Goal: Task Accomplishment & Management: Complete application form

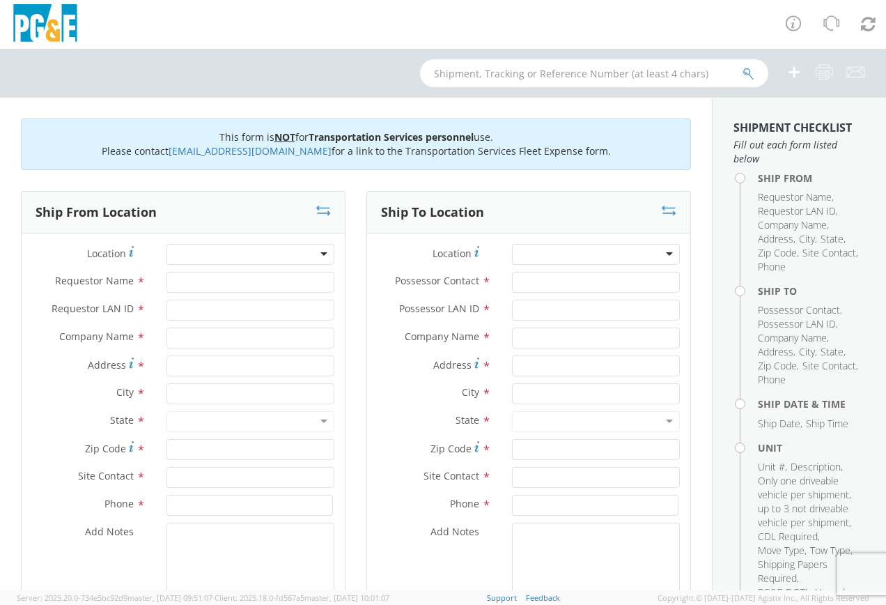
click at [220, 256] on div at bounding box center [250, 254] width 168 height 21
type input "gr"
click at [322, 251] on div at bounding box center [250, 254] width 168 height 21
type input "grass"
type input "PG&E"
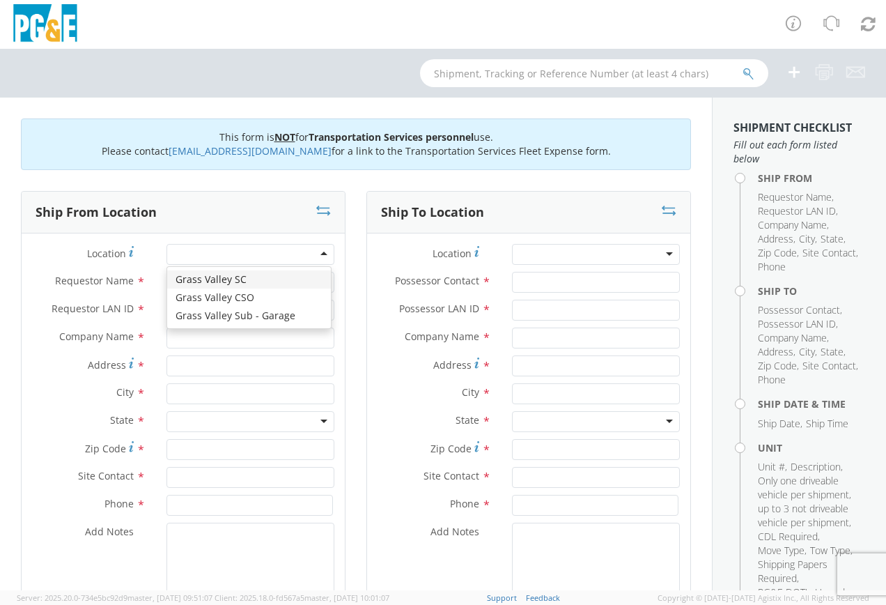
type input "[STREET_ADDRESS]"
type input "GRASS VALLEY"
type input "95949"
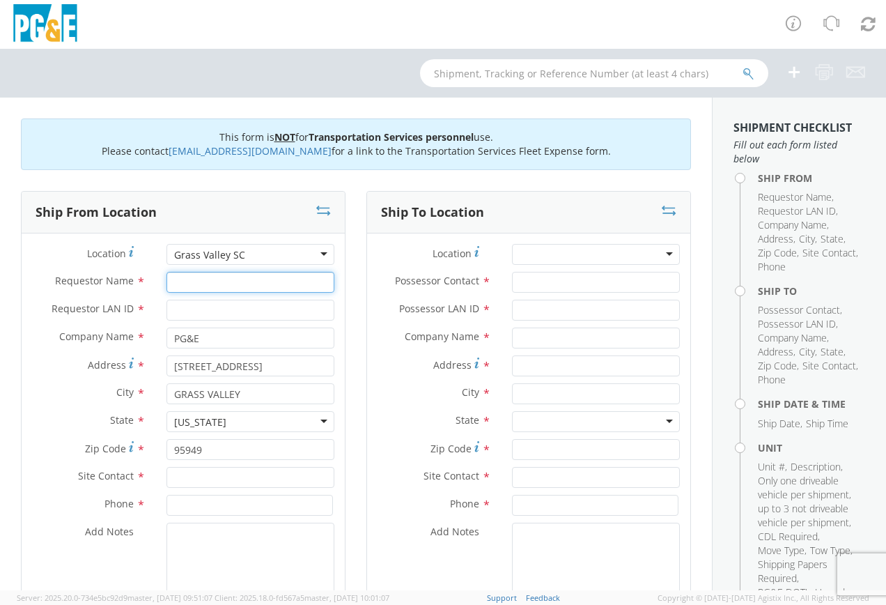
click at [203, 279] on input "Requestor Name *" at bounding box center [250, 282] width 168 height 21
type input "[PERSON_NAME]"
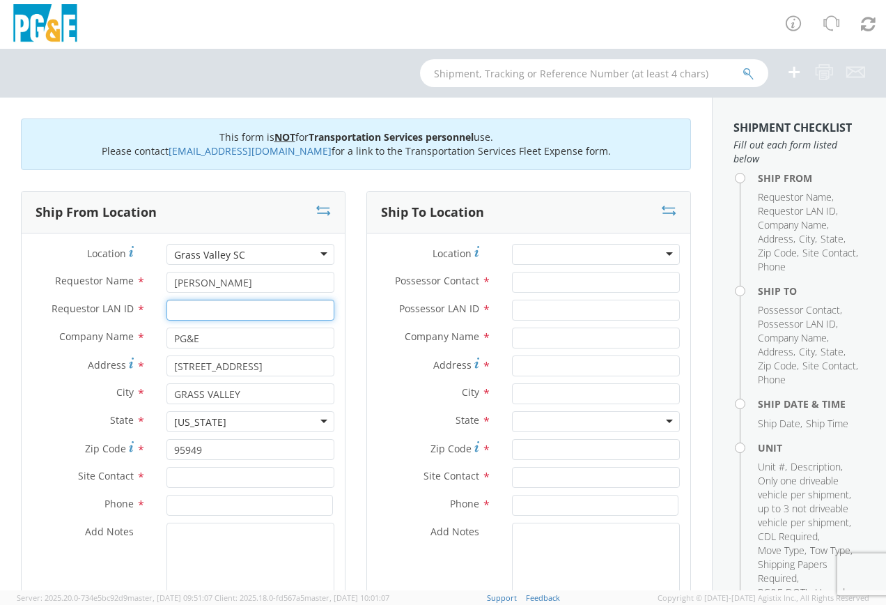
click at [201, 308] on input "Requestor LAN ID *" at bounding box center [250, 309] width 168 height 21
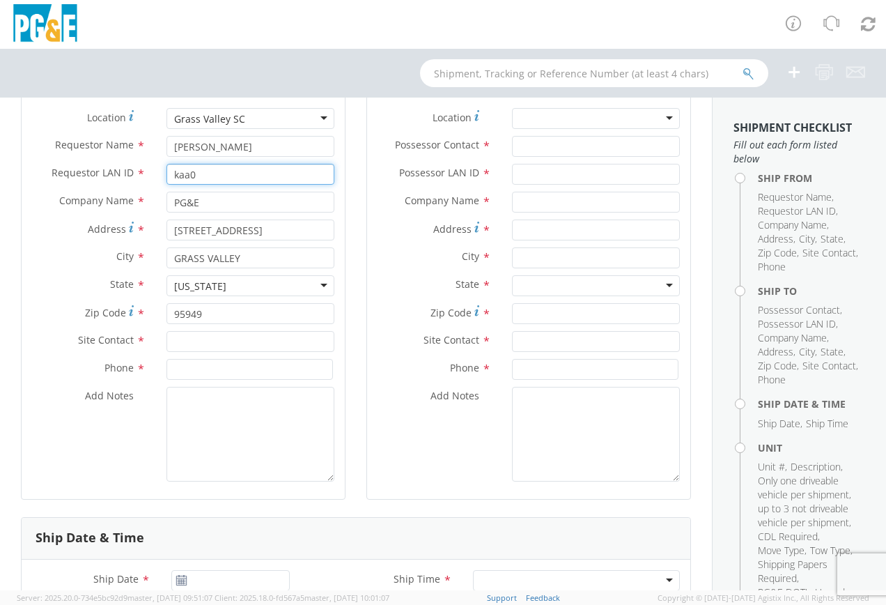
scroll to position [139, 0]
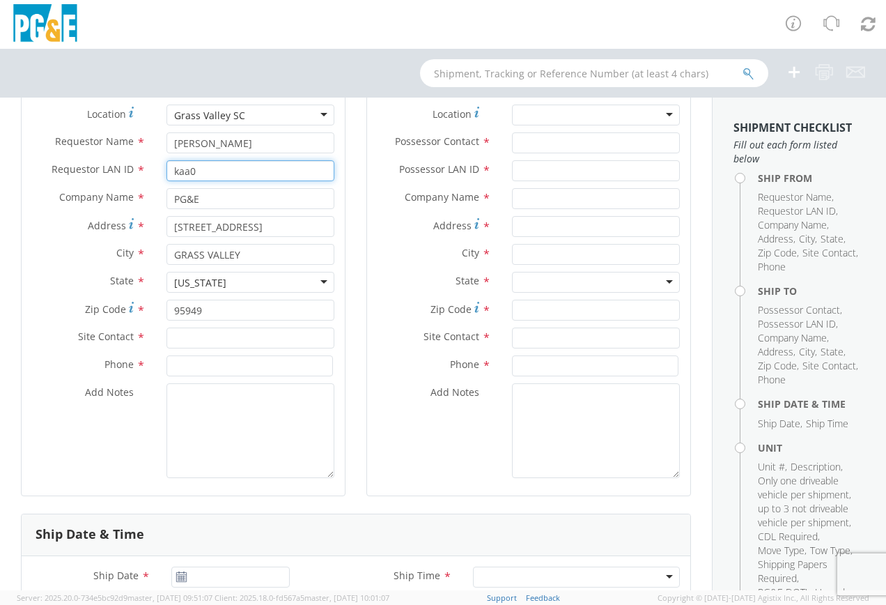
type input "kaa0"
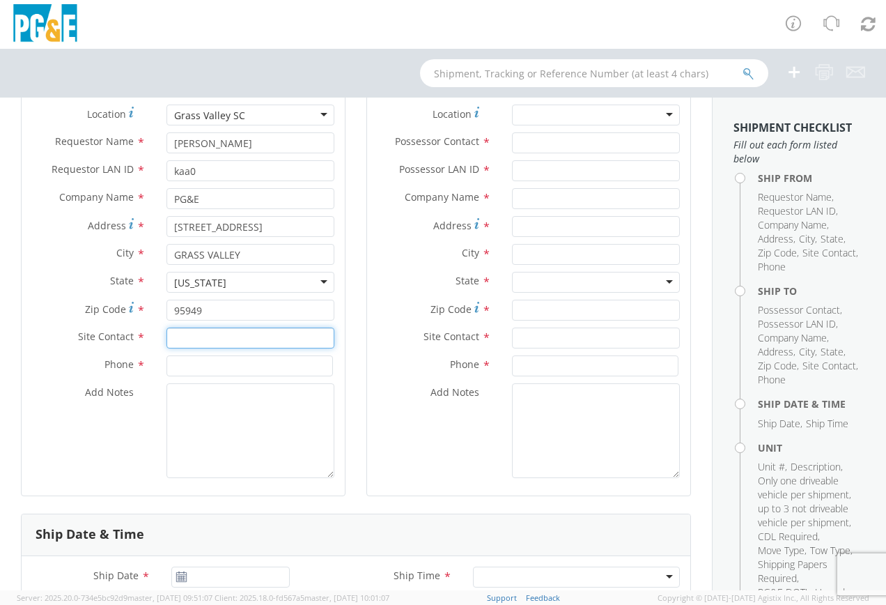
click at [190, 343] on input "text" at bounding box center [250, 337] width 168 height 21
type input "[PERSON_NAME]"
click at [202, 371] on input at bounding box center [249, 365] width 166 height 21
type input "5305134166"
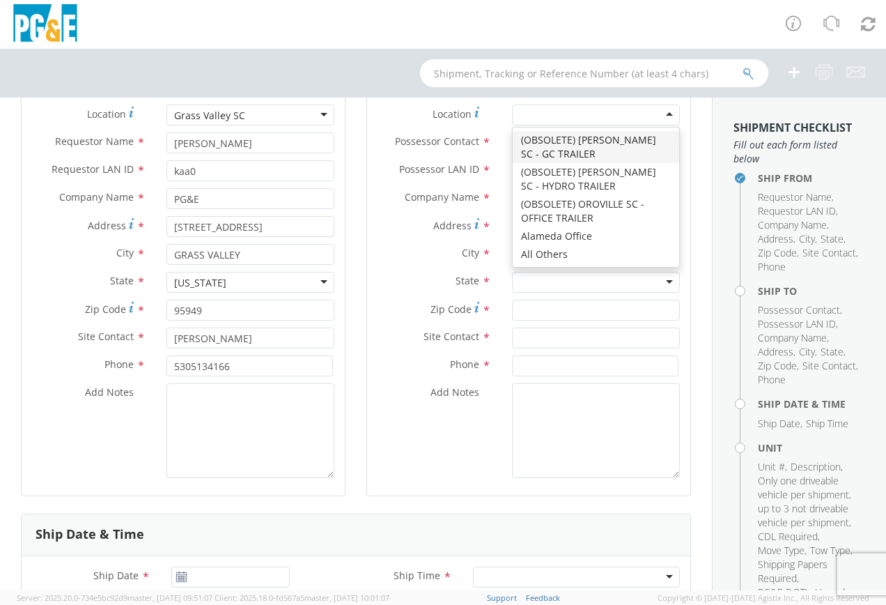
click at [536, 120] on div at bounding box center [596, 114] width 168 height 21
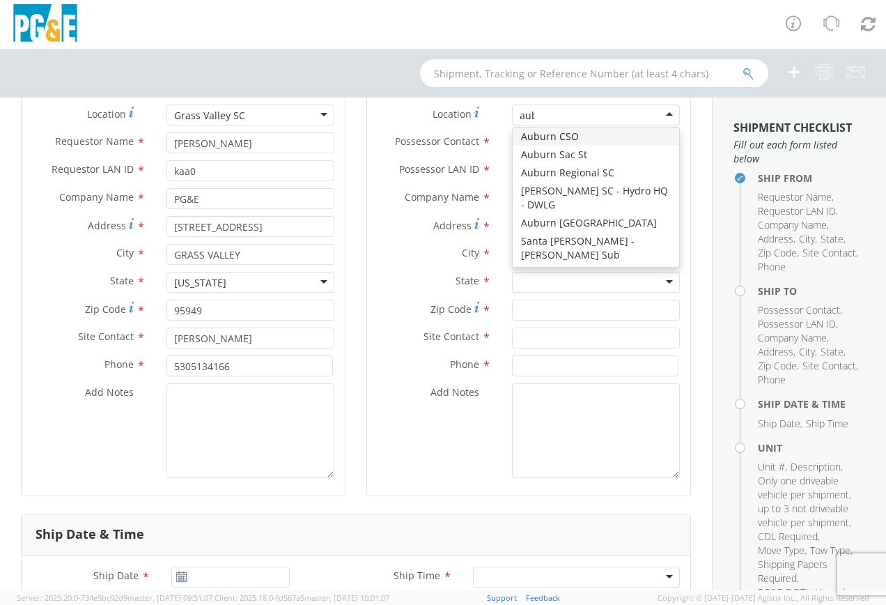
scroll to position [0, 0]
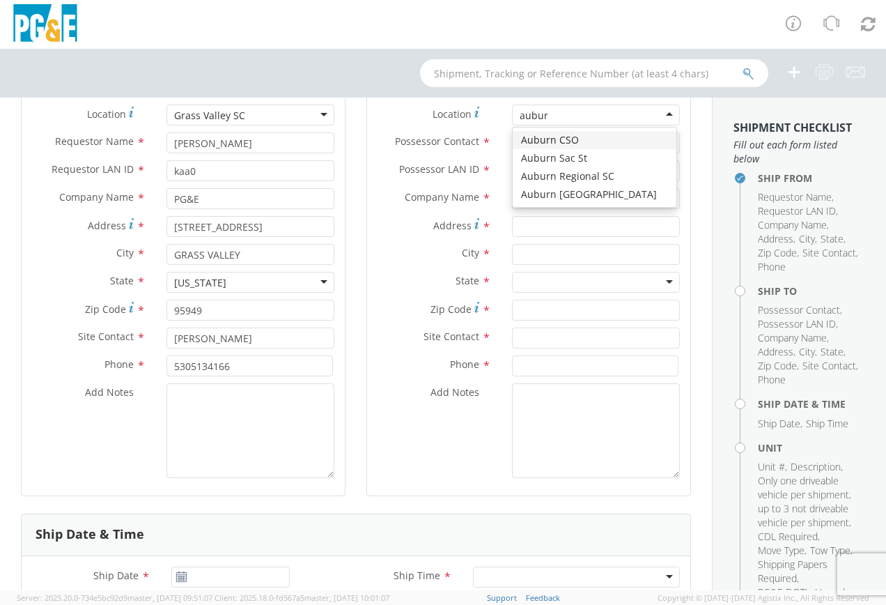
type input "auburn"
type input "PG&E"
type input "[STREET_ADDRESS][PERSON_NAME]"
type input "AUBURN"
type input "95602"
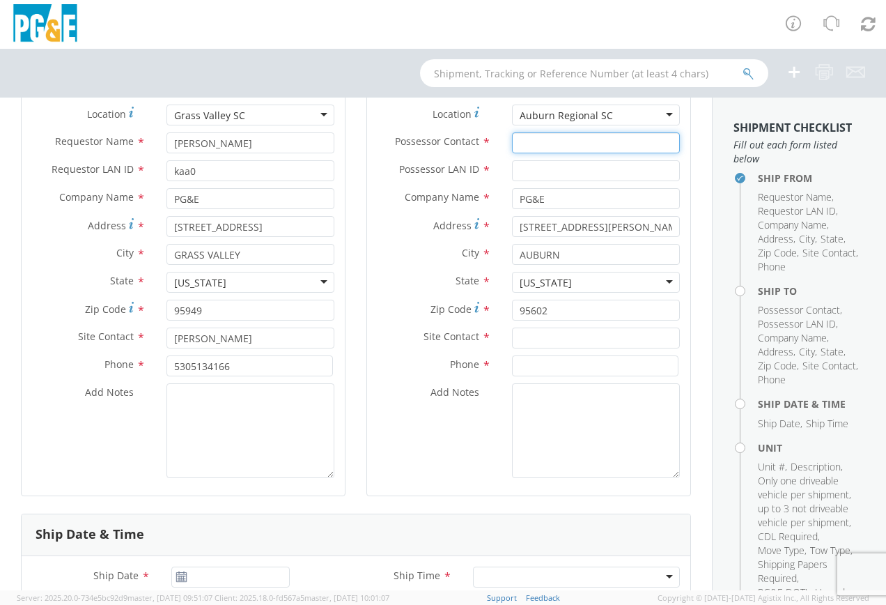
click at [529, 146] on input "Possessor Contact *" at bounding box center [596, 142] width 168 height 21
type input "[PERSON_NAME]"
click at [543, 179] on input "Possessor LAN ID *" at bounding box center [596, 170] width 168 height 21
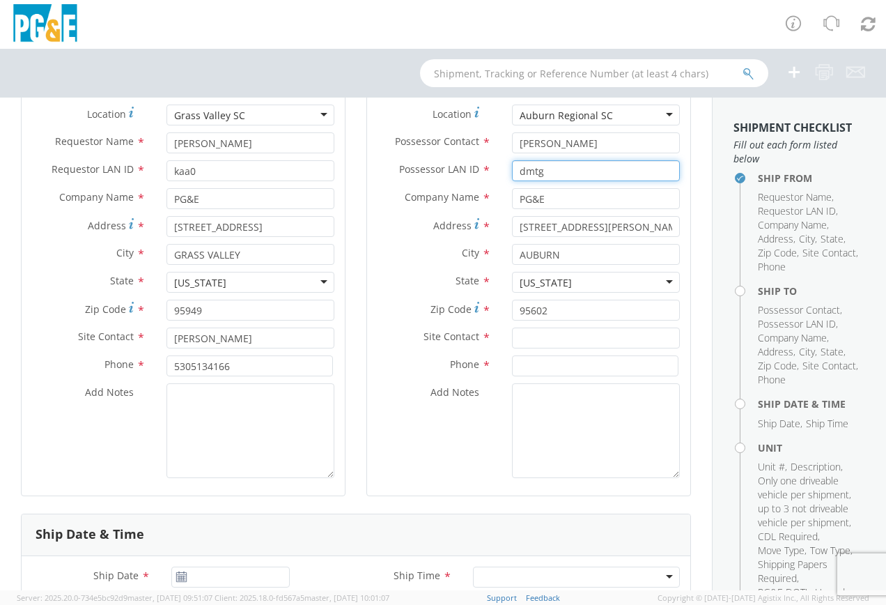
type input "dmtg"
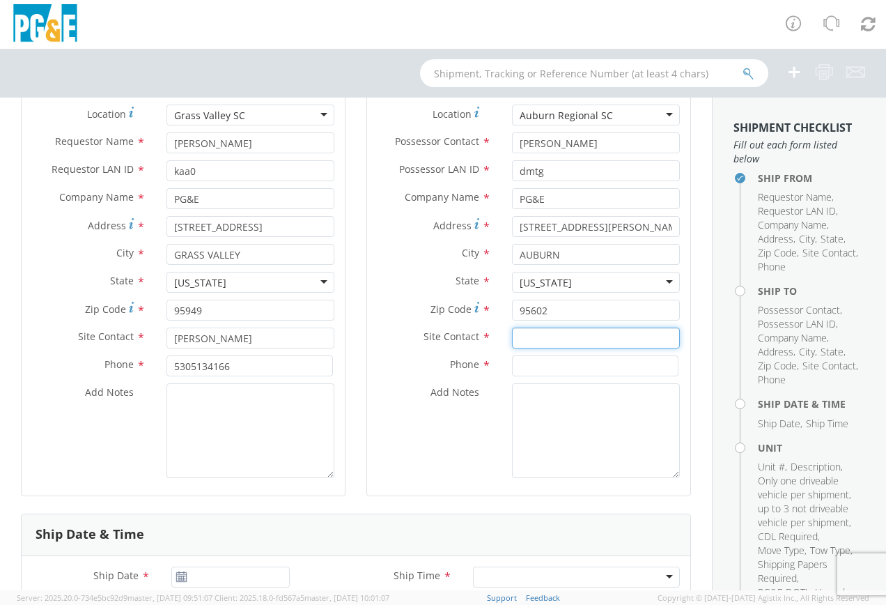
click at [531, 341] on input "text" at bounding box center [596, 337] width 168 height 21
click at [539, 336] on input "[PERSON_NAME]" at bounding box center [596, 337] width 168 height 21
click at [561, 338] on input "[PERSON_NAME]" at bounding box center [596, 337] width 168 height 21
type input "t"
type input "T"
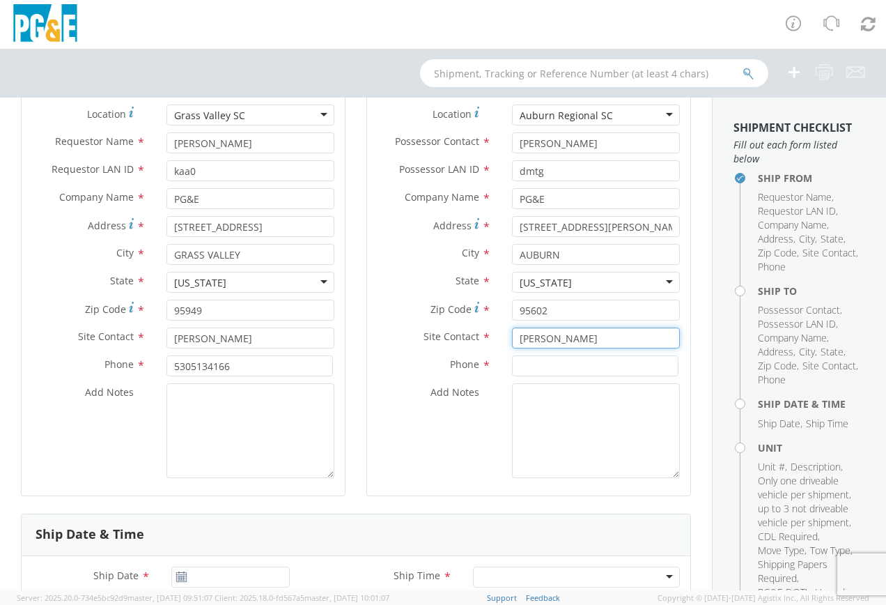
type input "[PERSON_NAME]"
click at [544, 372] on input at bounding box center [595, 365] width 166 height 21
type input "530889"
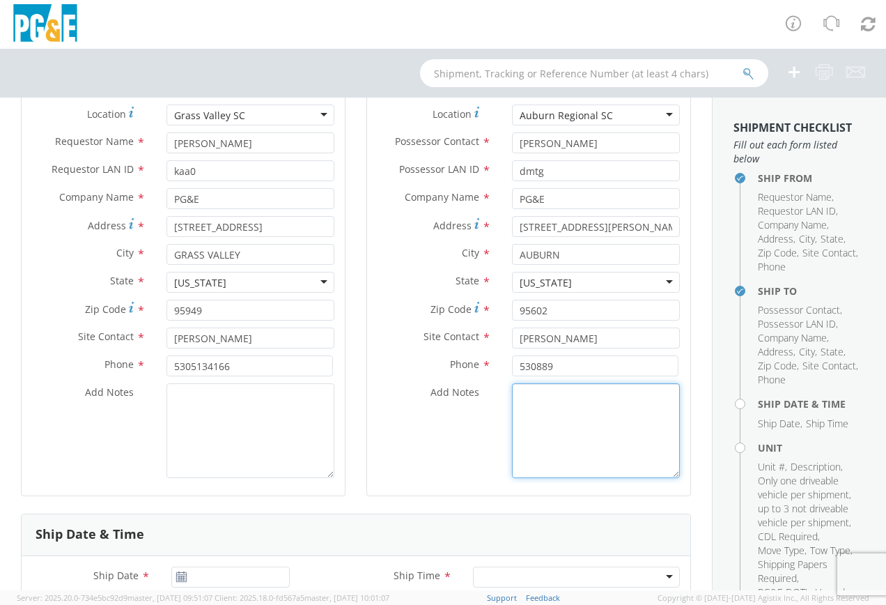
click at [543, 412] on textarea "Add Notes *" at bounding box center [596, 430] width 168 height 95
type textarea "garage"
click at [559, 371] on input "530889" at bounding box center [595, 365] width 166 height 21
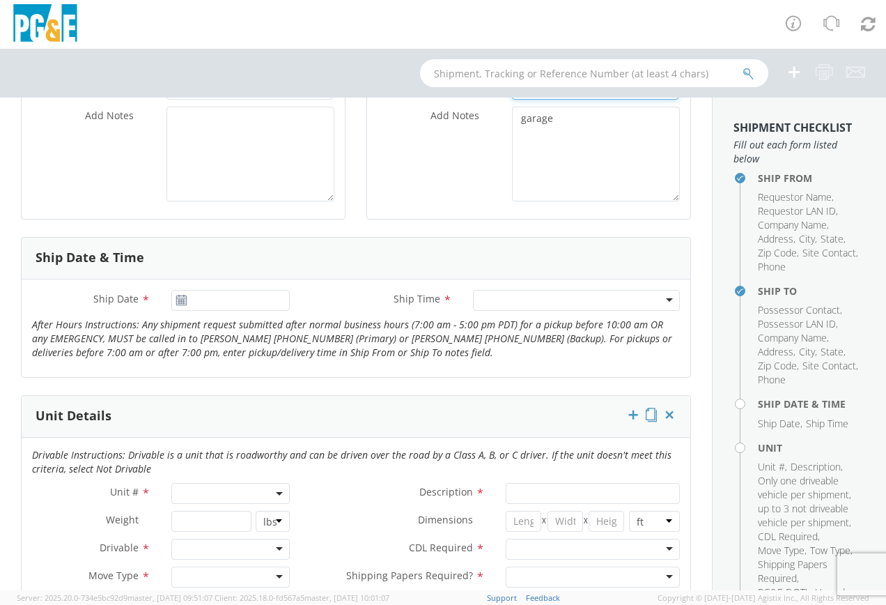
scroll to position [418, 0]
type input "5308893102"
click at [176, 295] on icon at bounding box center [182, 298] width 12 height 11
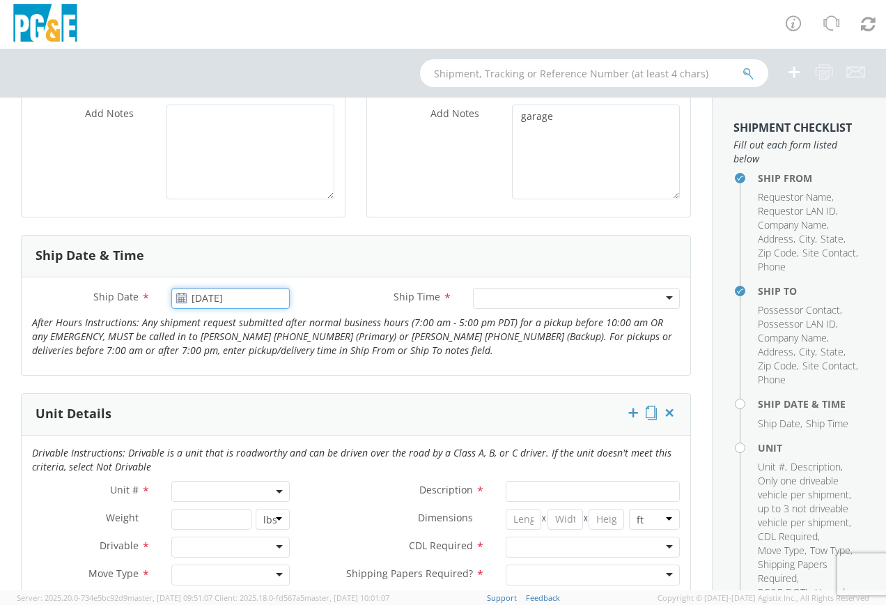
click at [208, 296] on input "[DATE]" at bounding box center [230, 298] width 118 height 21
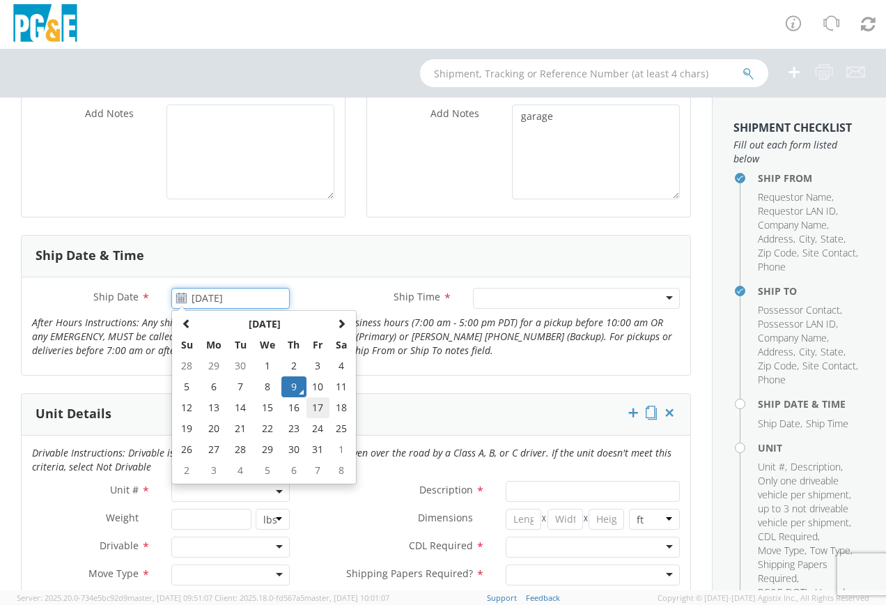
click at [316, 407] on td "17" at bounding box center [318, 407] width 24 height 21
type input "[DATE]"
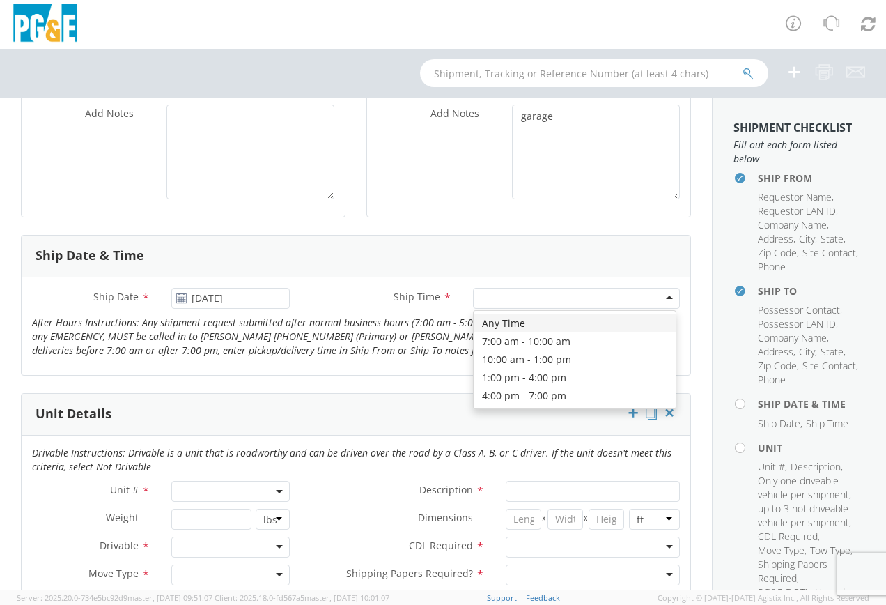
click at [495, 293] on div at bounding box center [576, 298] width 207 height 21
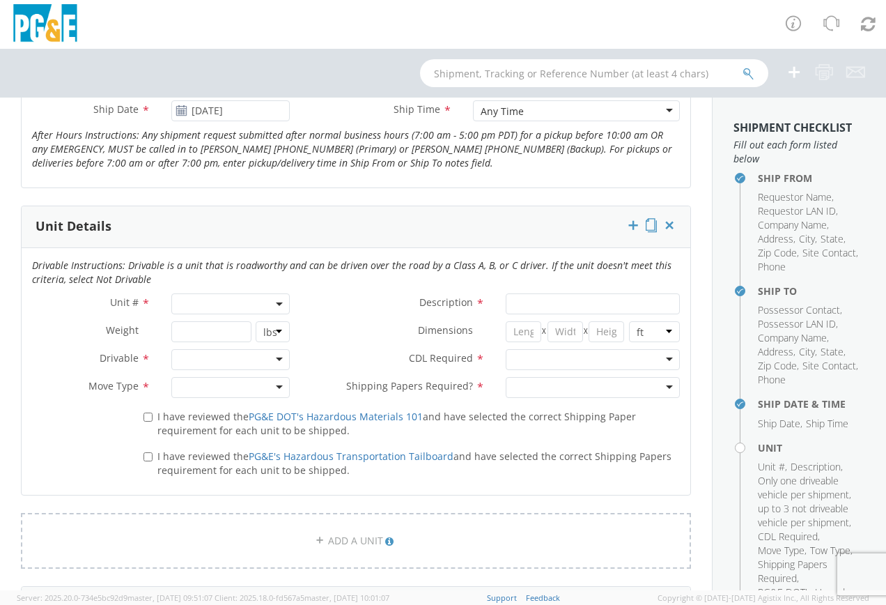
scroll to position [627, 0]
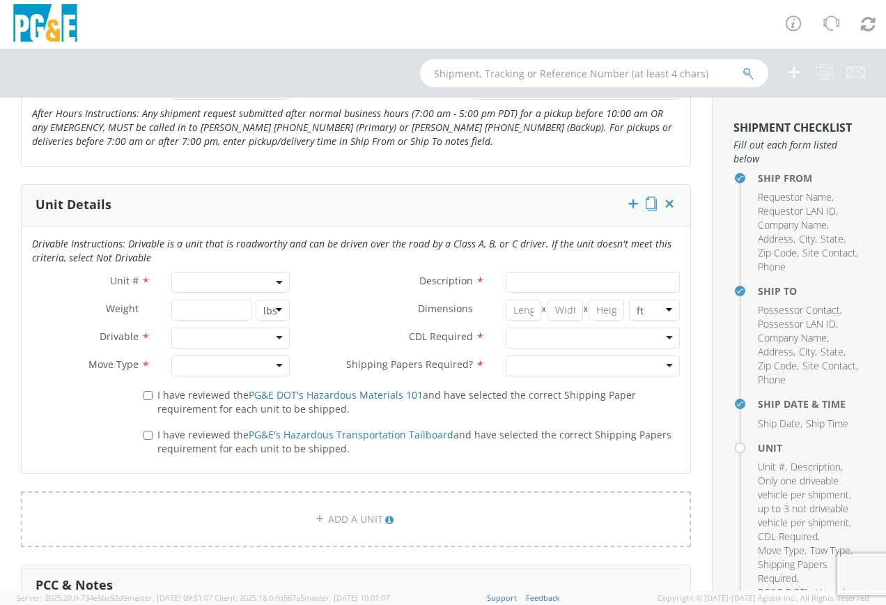
click at [211, 274] on span at bounding box center [230, 282] width 118 height 21
click at [198, 302] on input "search" at bounding box center [229, 305] width 109 height 21
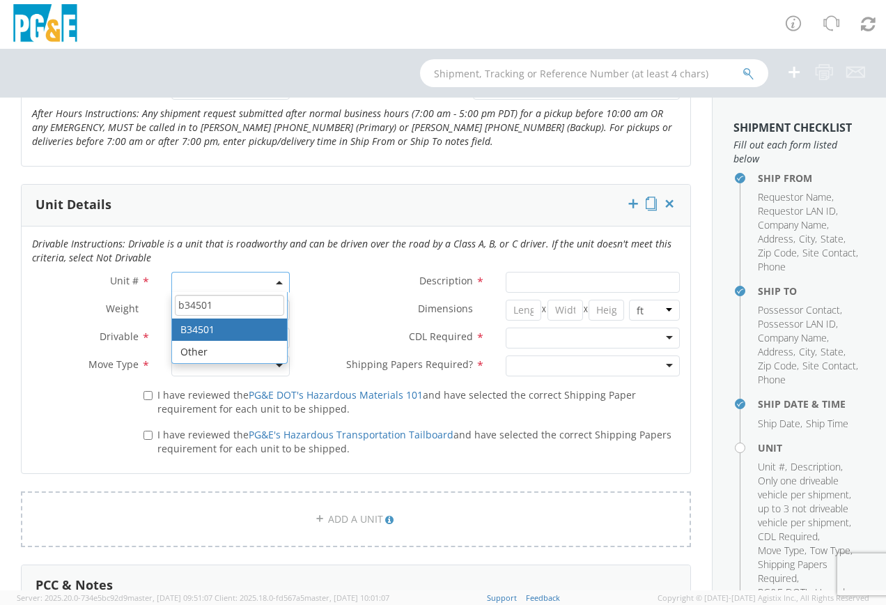
type input "b34501"
type input "TRUCK; FIELD MECHANIC 16-19.5K 4X4"
type input "19500"
select select "B34501"
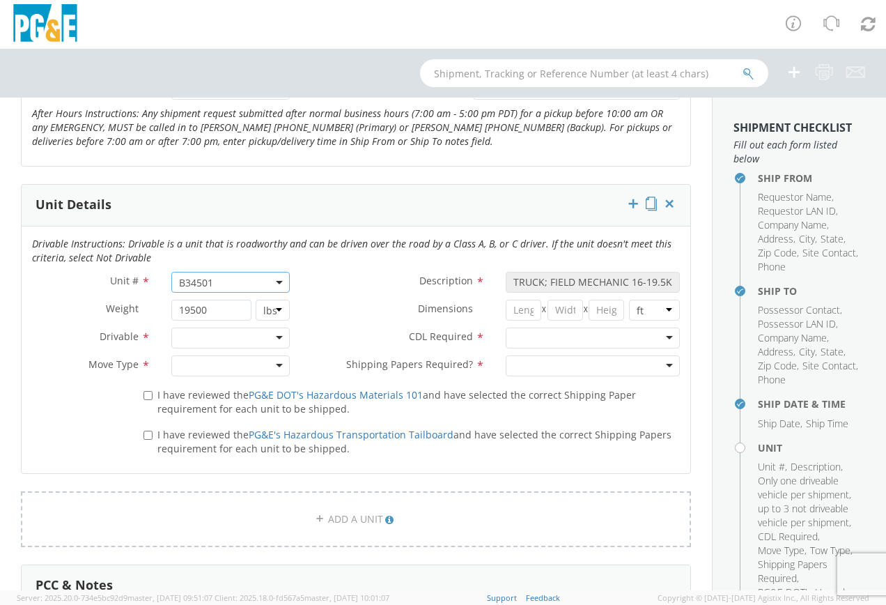
click at [203, 332] on div at bounding box center [230, 337] width 118 height 21
click at [200, 366] on div at bounding box center [230, 365] width 118 height 21
click at [531, 337] on div at bounding box center [593, 337] width 174 height 21
click at [538, 367] on div at bounding box center [593, 365] width 174 height 21
click at [148, 393] on input "I have reviewed the PG&E DOT's Hazardous Materials 101 and have selected the co…" at bounding box center [147, 395] width 9 height 9
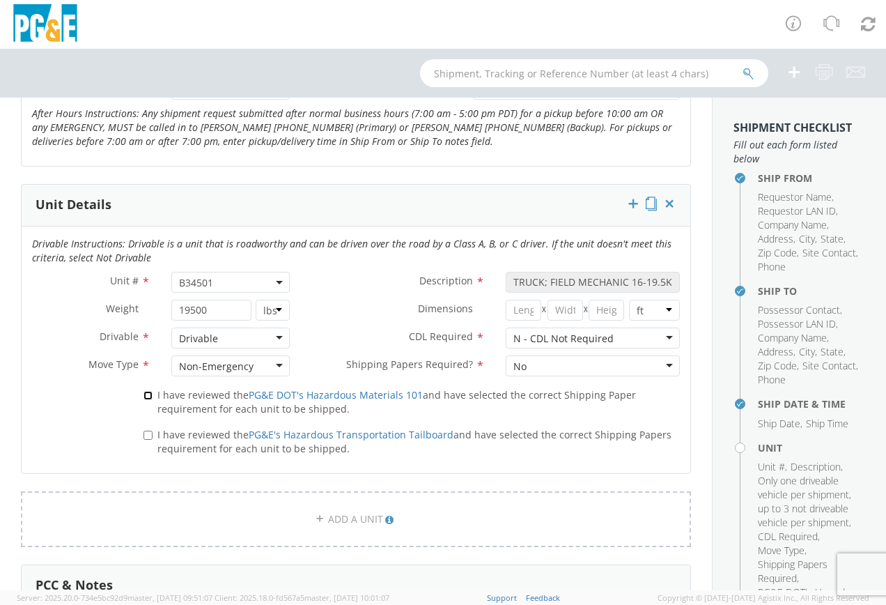
checkbox input "true"
click at [146, 437] on input "I have reviewed the PG&E's Hazardous Transportation Tailboard and have selected…" at bounding box center [147, 434] width 9 height 9
checkbox input "true"
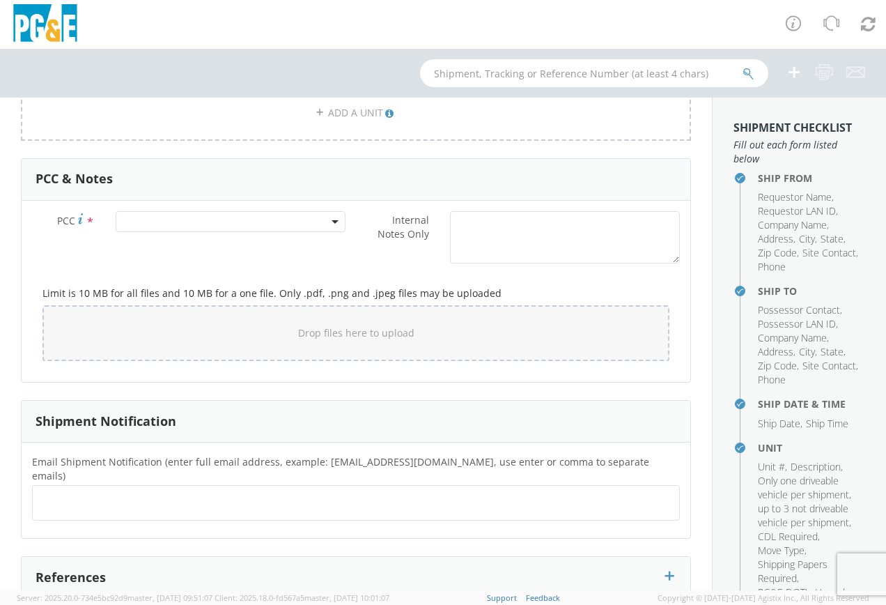
scroll to position [1045, 0]
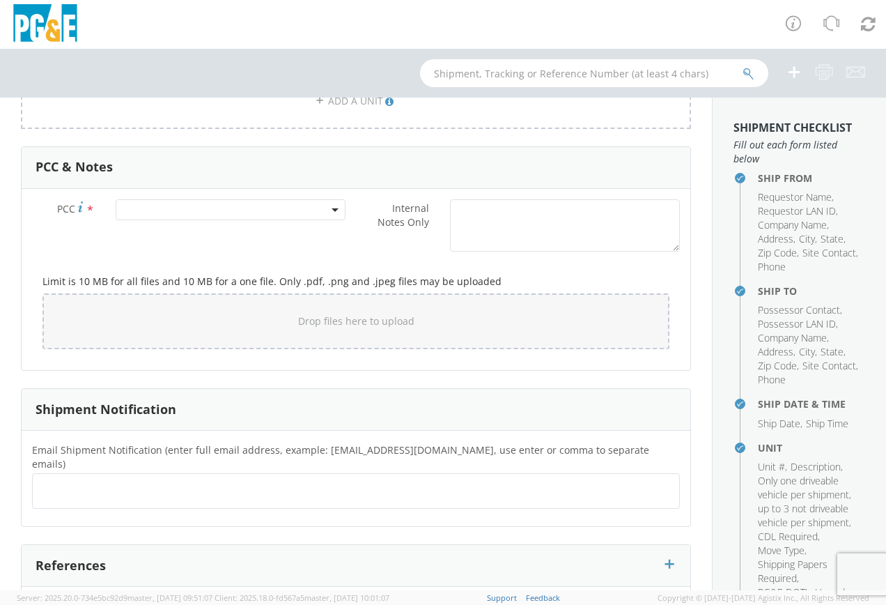
click at [125, 207] on span at bounding box center [231, 209] width 230 height 21
click at [152, 240] on input "number" at bounding box center [228, 232] width 219 height 21
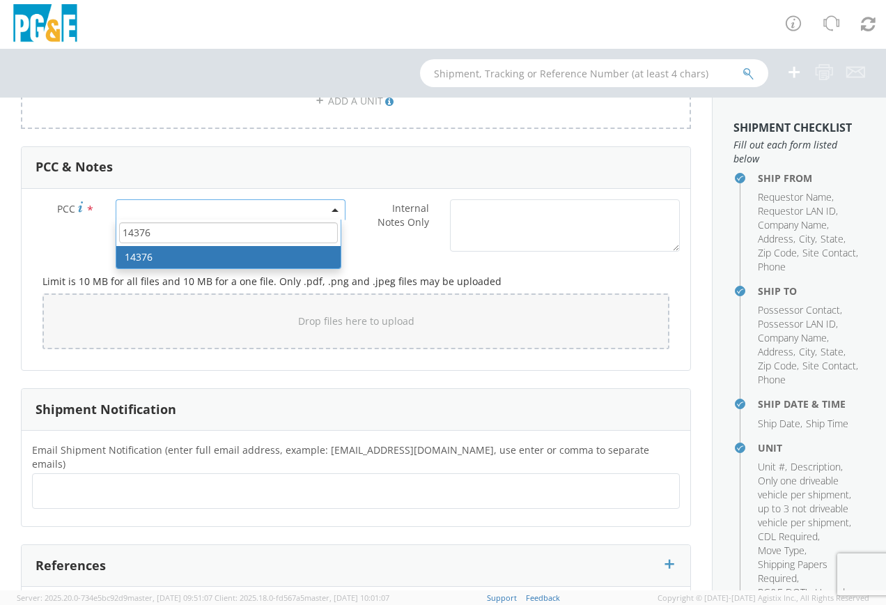
type input "14376"
select select "14376"
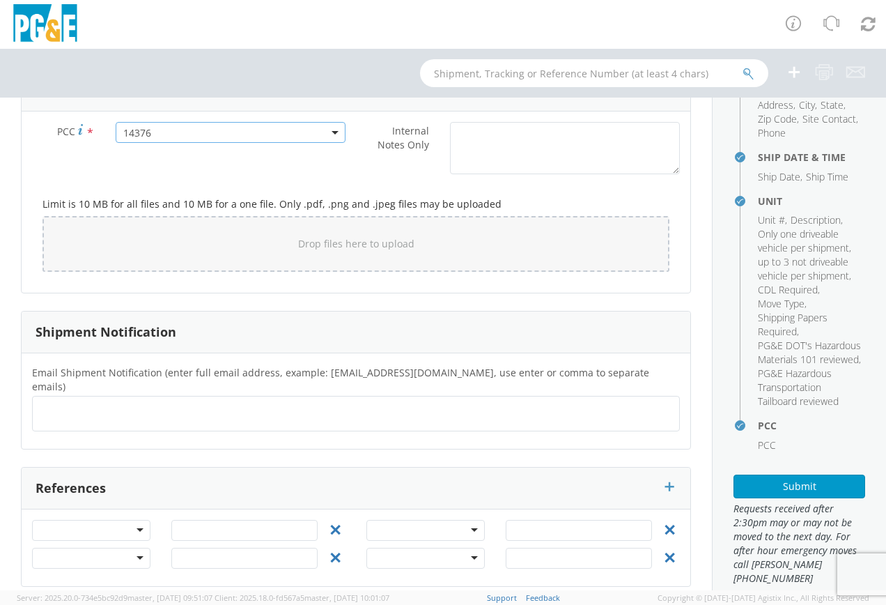
scroll to position [297, 0]
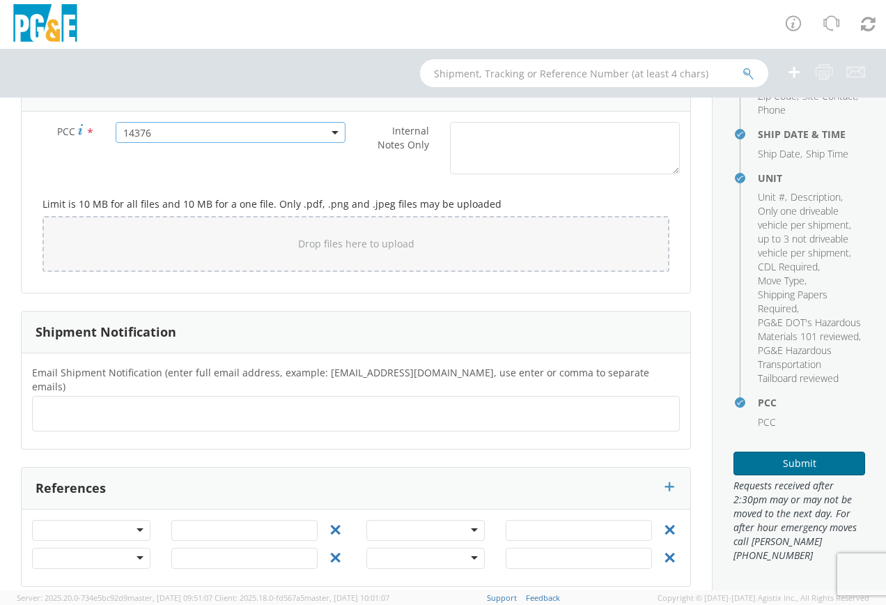
click at [794, 465] on button "Submit" at bounding box center [799, 463] width 132 height 24
